Goal: Navigation & Orientation: Find specific page/section

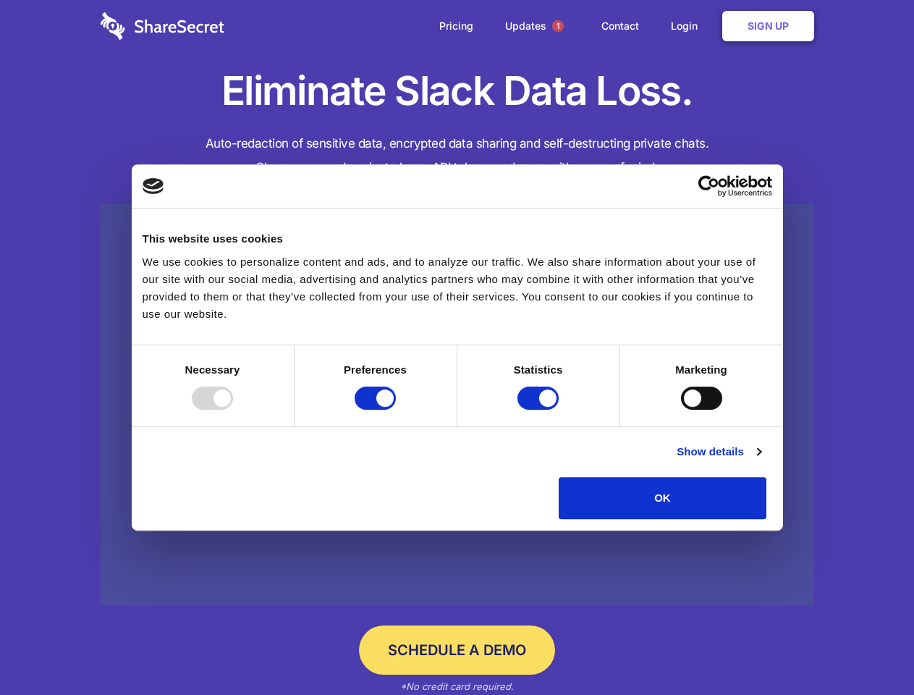
click at [233, 410] on div at bounding box center [212, 398] width 41 height 23
click at [396, 410] on input "Preferences" at bounding box center [375, 398] width 41 height 23
checkbox input "false"
click at [540, 410] on input "Statistics" at bounding box center [538, 398] width 41 height 23
checkbox input "false"
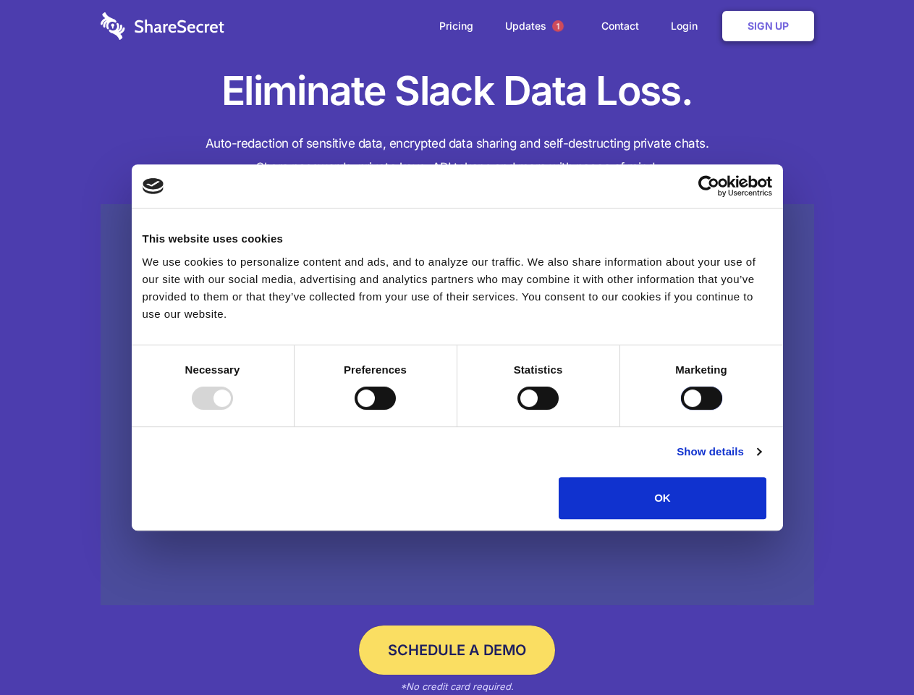
click at [681, 410] on input "Marketing" at bounding box center [701, 398] width 41 height 23
checkbox input "true"
click at [761, 460] on link "Show details" at bounding box center [719, 451] width 84 height 17
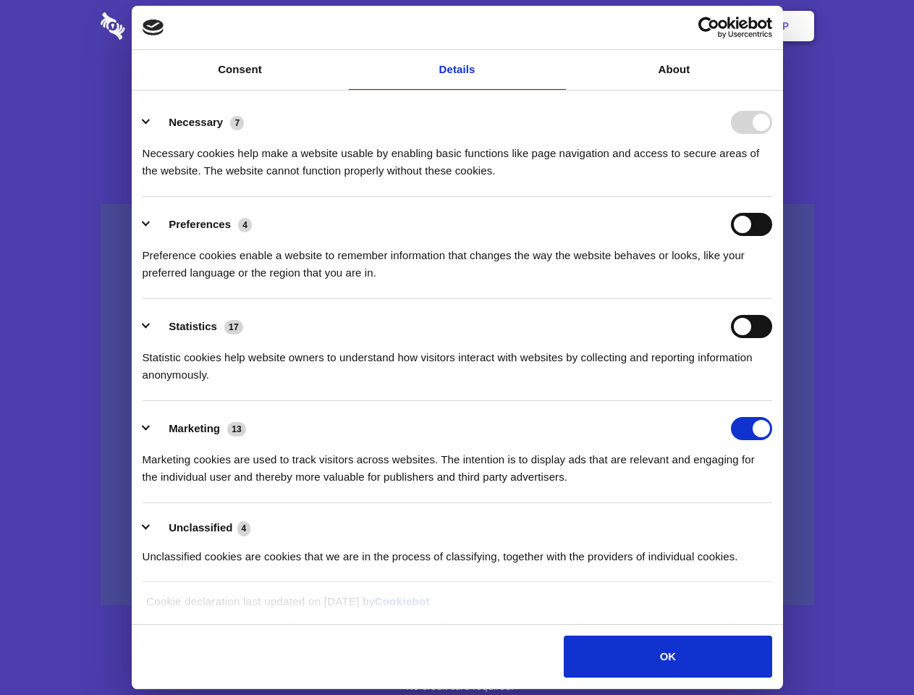
click at [773, 282] on div "Preferences 4 Preference cookies enable a website to remember information that …" at bounding box center [458, 247] width 630 height 69
click at [557, 26] on span "1" at bounding box center [558, 26] width 12 height 12
